Goal: Transaction & Acquisition: Purchase product/service

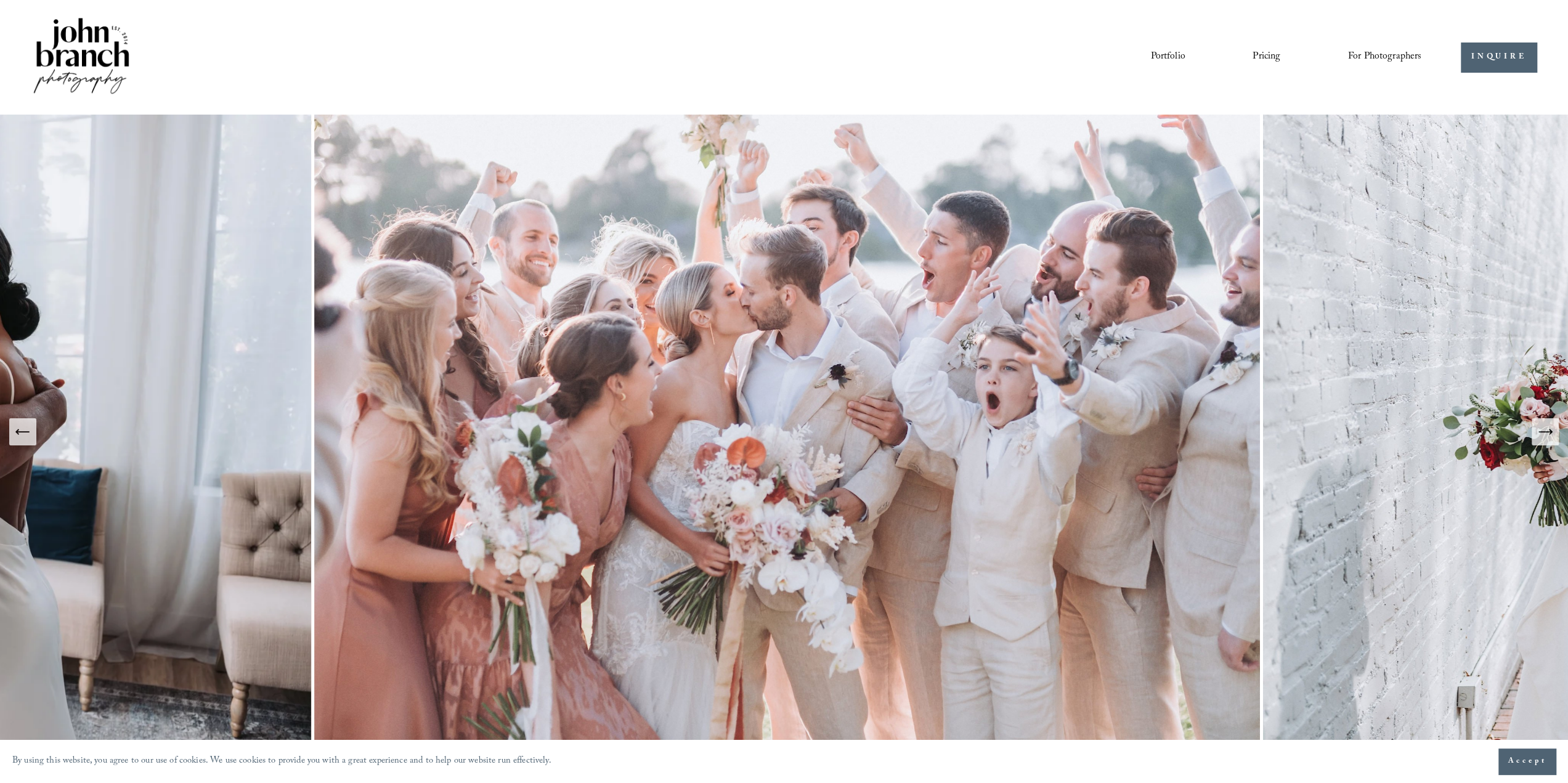
click at [0, 0] on span "Presets" at bounding box center [0, 0] width 0 height 0
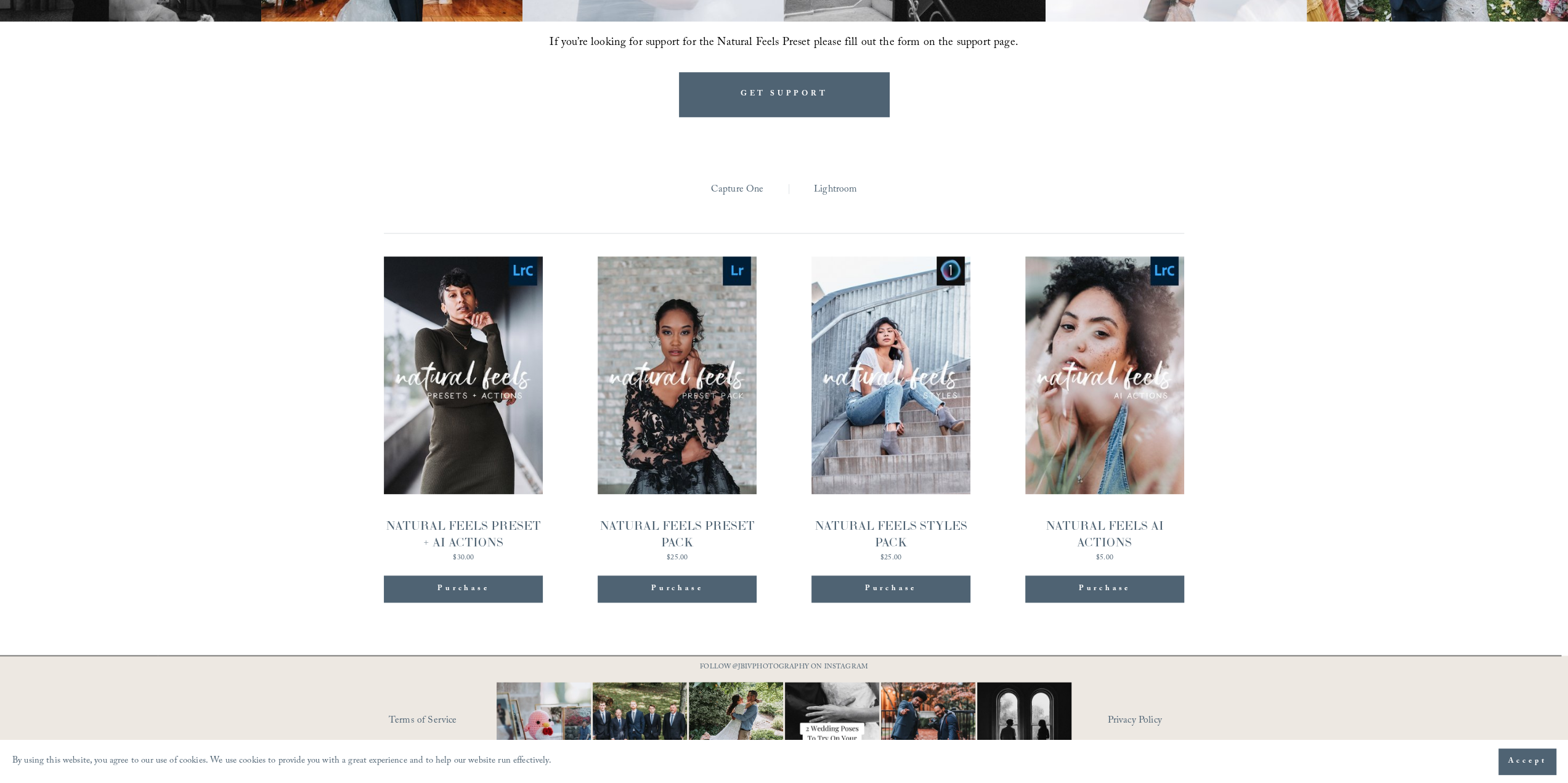
scroll to position [1345, 0]
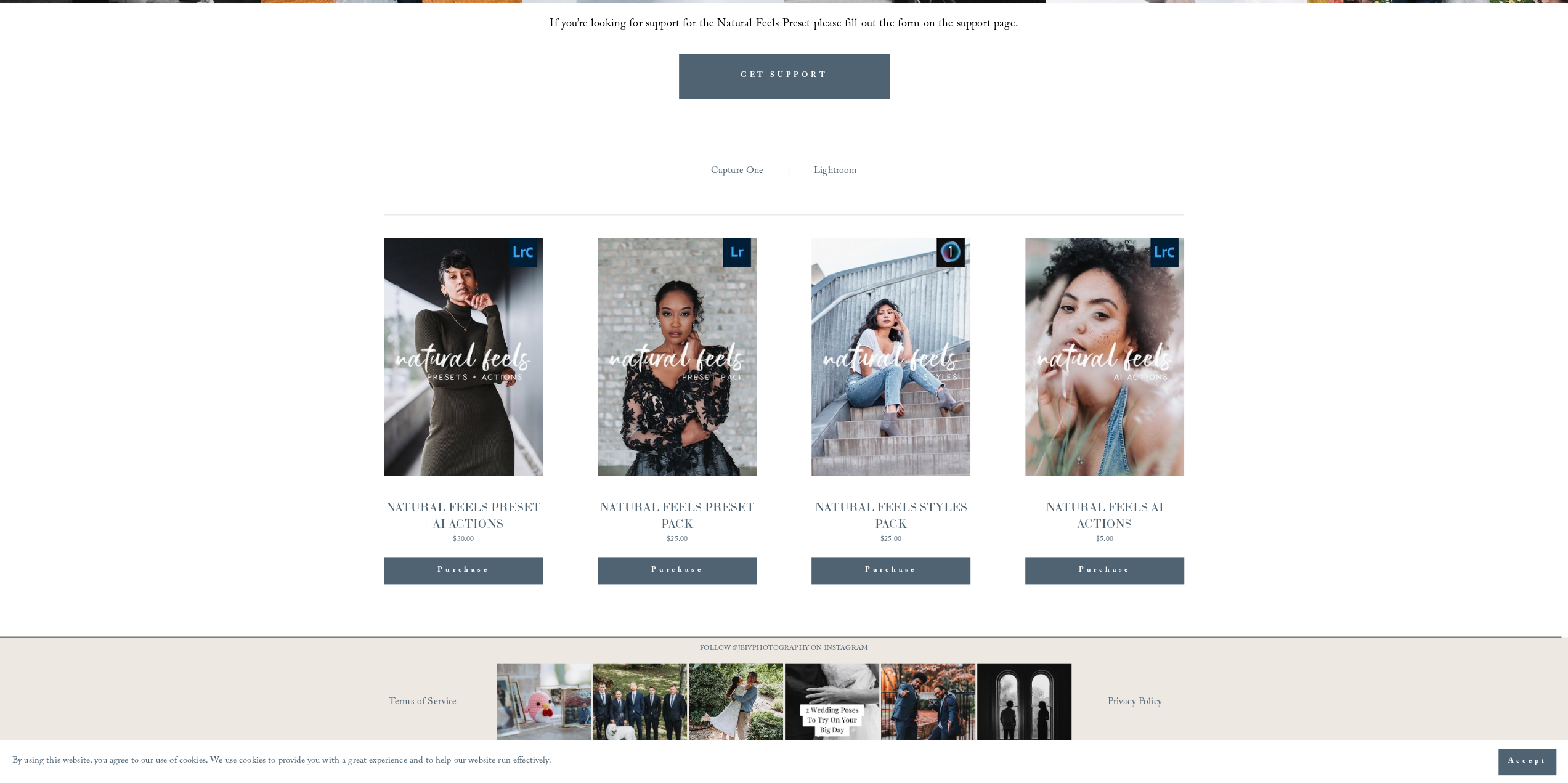
click at [1150, 316] on link "Quick View NATURAL FEELS AI ACTIONS $5.00" at bounding box center [1105, 391] width 159 height 306
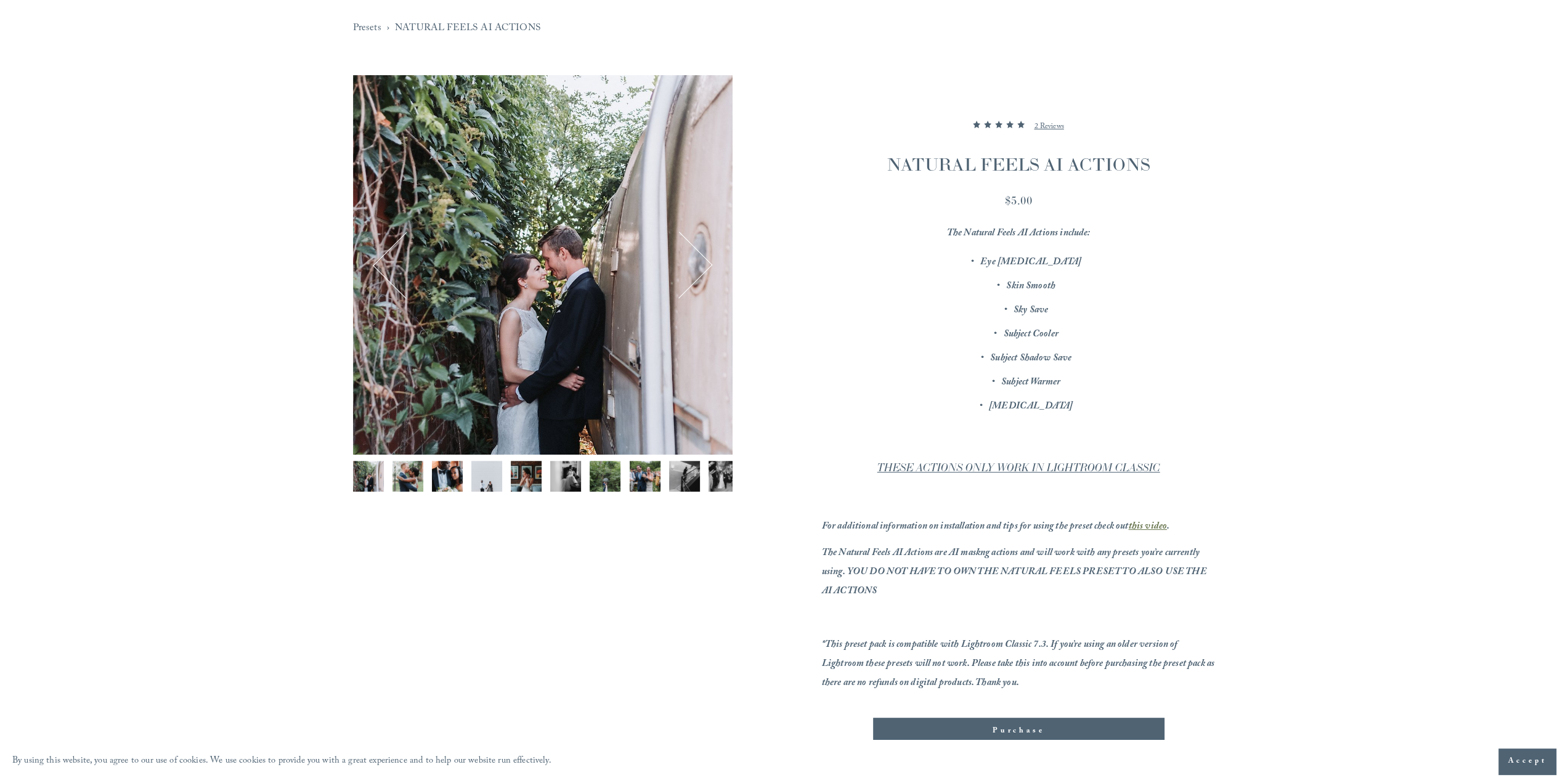
scroll to position [124, 0]
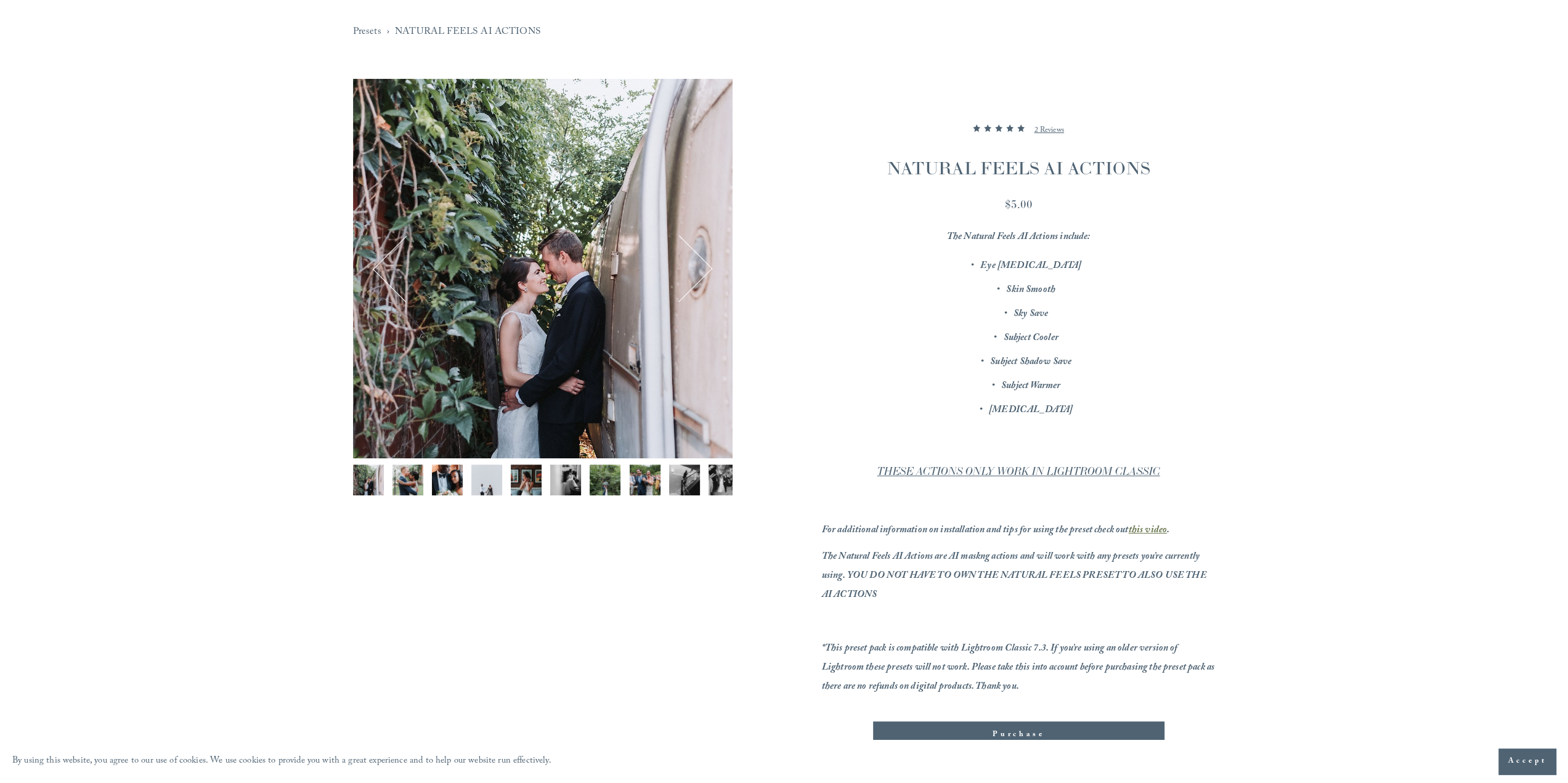
click at [646, 487] on img "Image 8 of 12" at bounding box center [645, 480] width 31 height 31
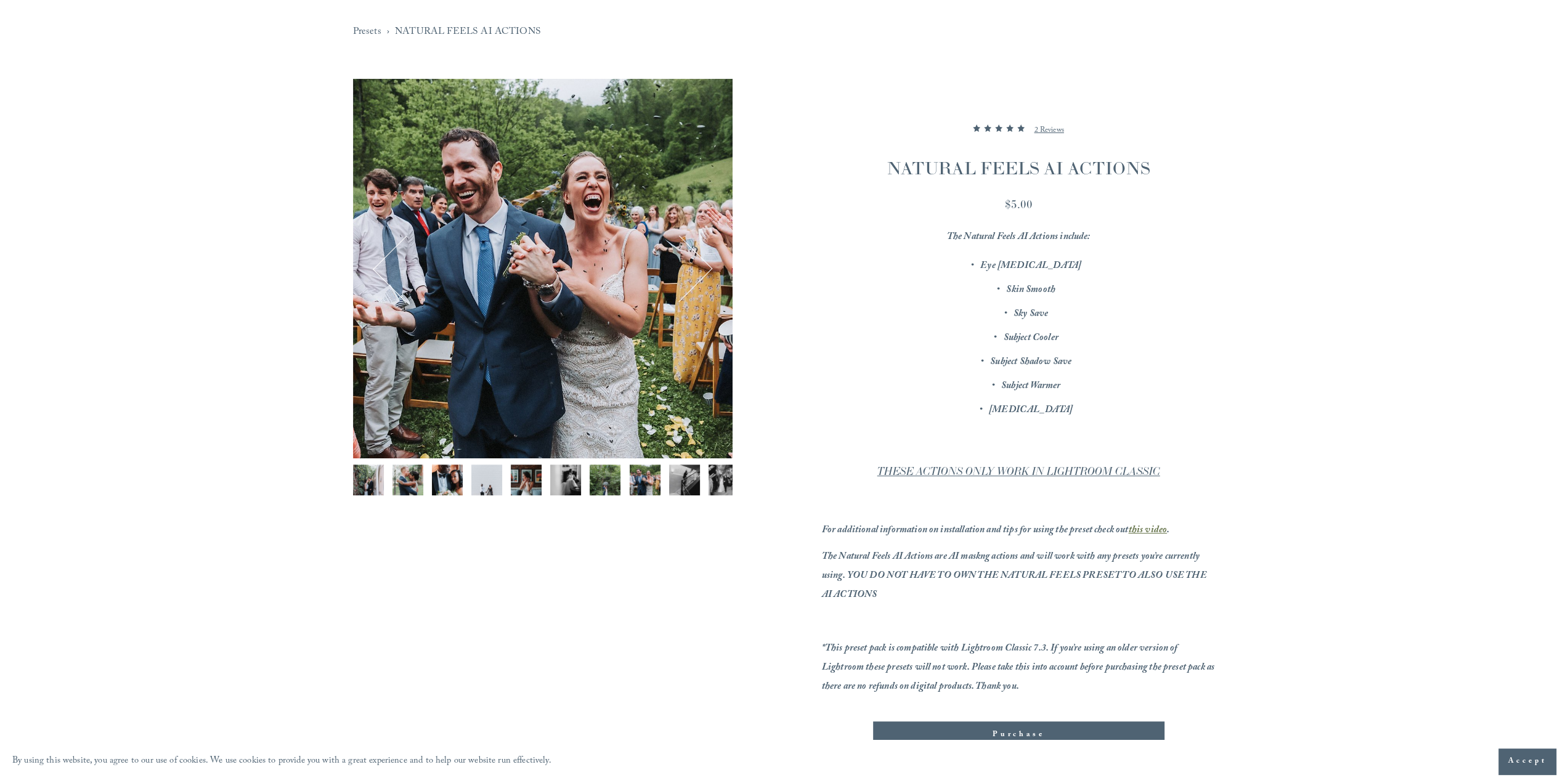
scroll to position [0, 0]
click at [668, 482] on div "Gallery thumbnails" at bounding box center [542, 483] width 379 height 37
click at [696, 480] on img "Image 9 of 12" at bounding box center [685, 480] width 31 height 31
